Goal: Find specific page/section: Find specific page/section

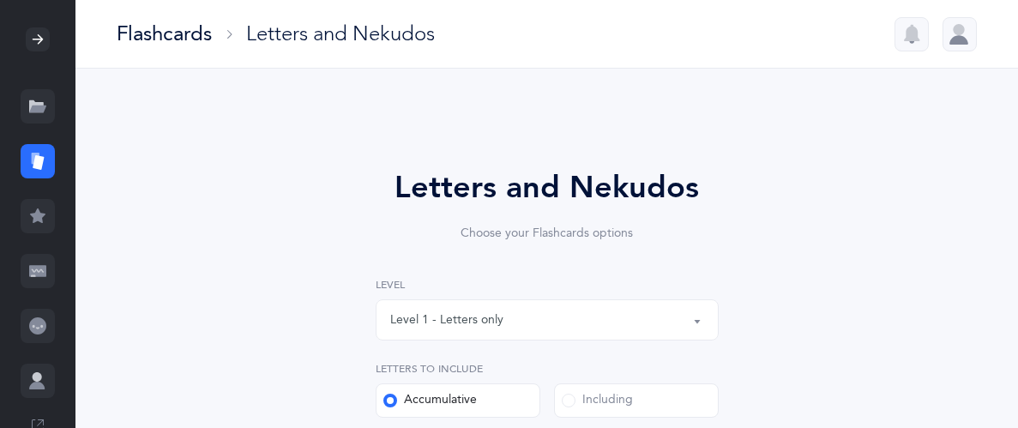
select select "27"
select select "single"
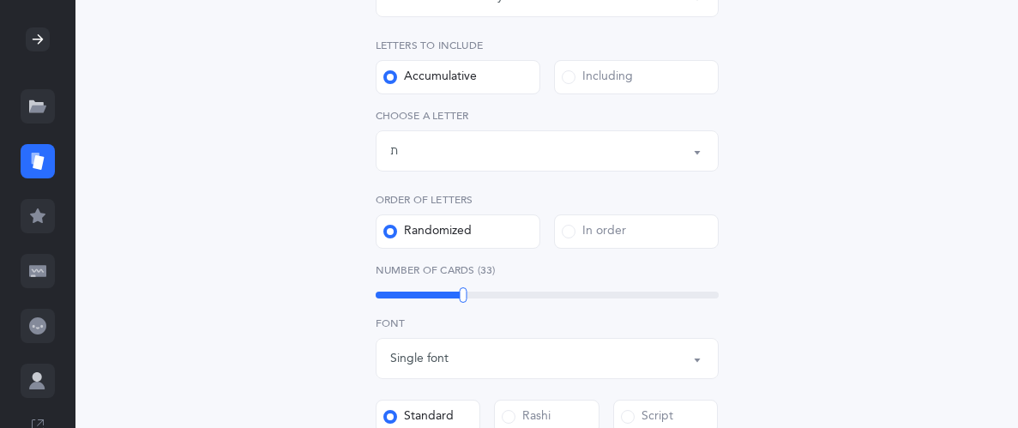
scroll to position [335, 0]
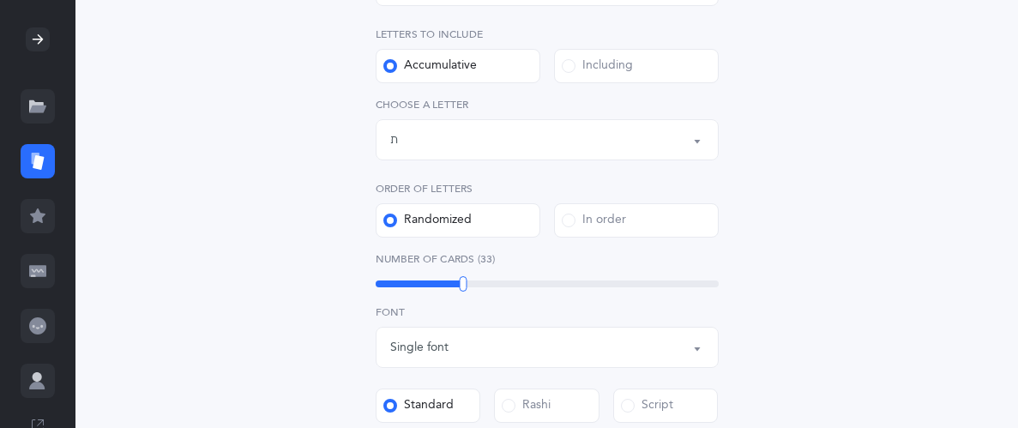
click at [39, 322] on icon at bounding box center [37, 325] width 17 height 17
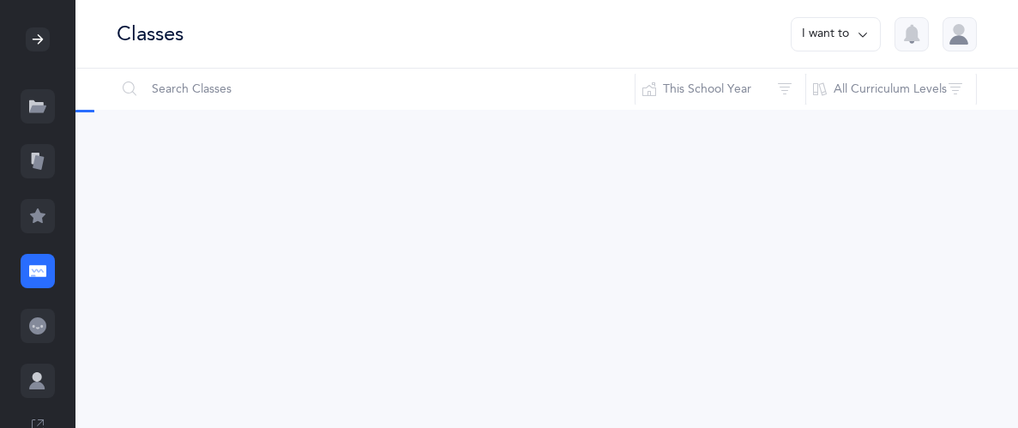
click at [35, 38] on icon at bounding box center [37, 39] width 21 height 21
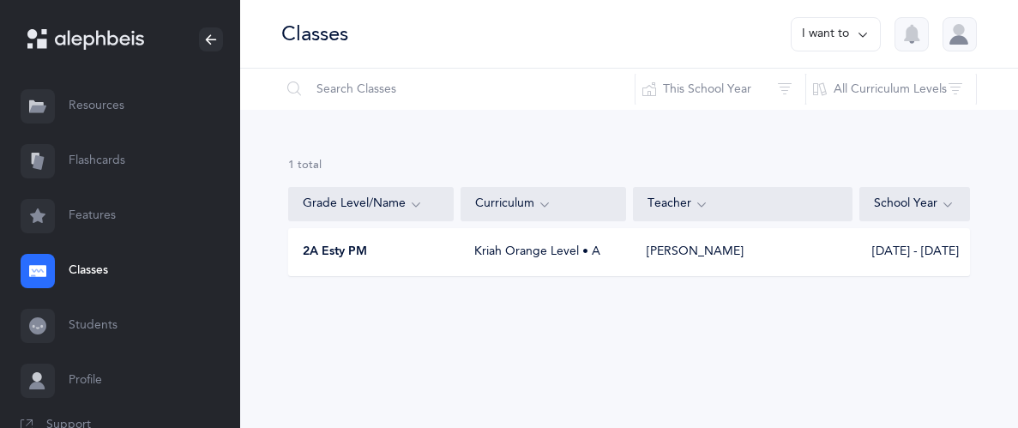
click at [546, 251] on div "Kriah Orange Level • A" at bounding box center [543, 252] width 165 height 17
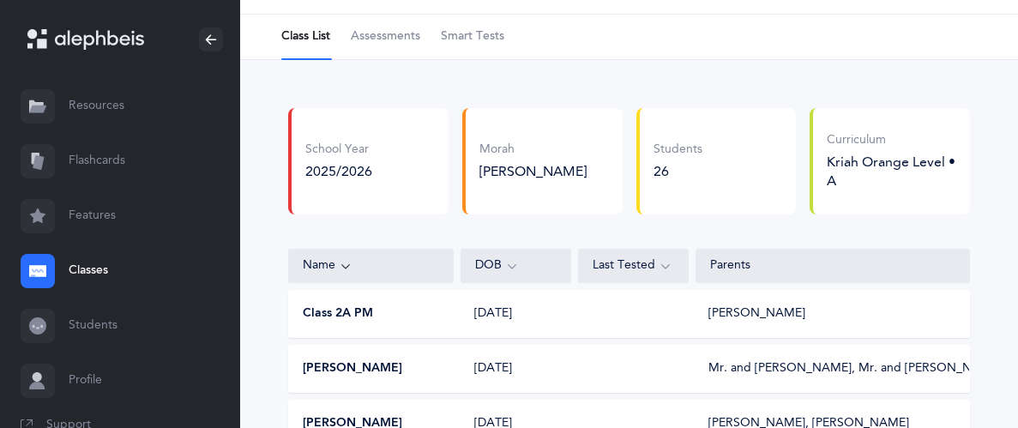
scroll to position [69, 0]
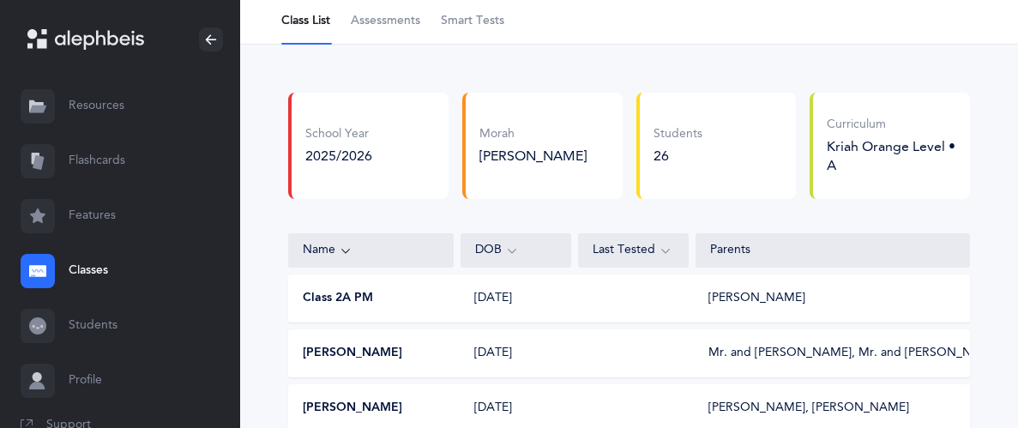
click at [341, 299] on button "Class 2A PM" at bounding box center [338, 298] width 70 height 17
